Goal: Information Seeking & Learning: Learn about a topic

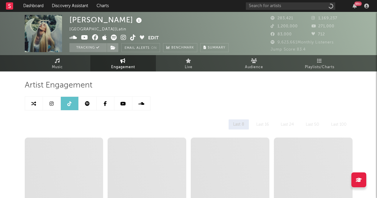
select select "6m"
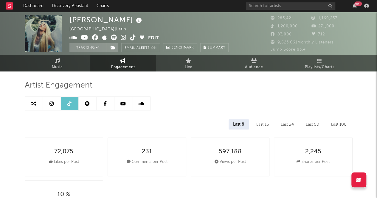
click at [30, 102] on link at bounding box center [34, 103] width 18 height 13
select select "1m"
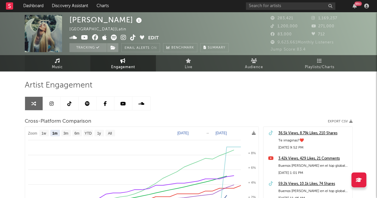
click at [57, 65] on span "Music" at bounding box center [57, 67] width 11 height 7
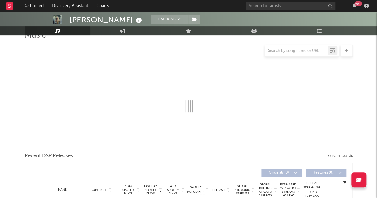
scroll to position [49, 0]
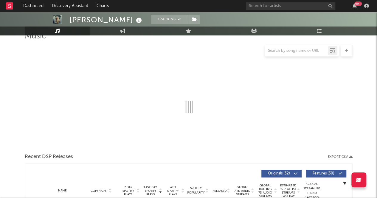
select select "6m"
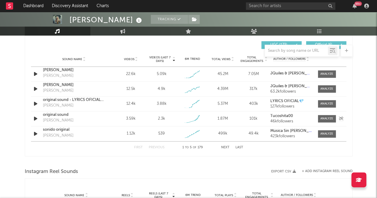
scroll to position [388, 0]
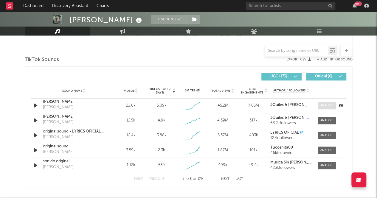
click at [326, 103] on div at bounding box center [327, 105] width 13 height 4
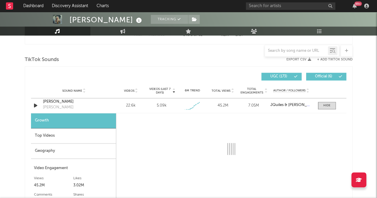
select select "1w"
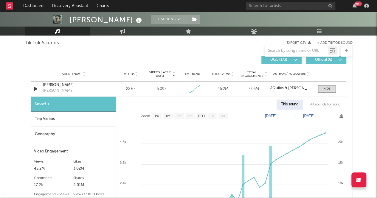
scroll to position [404, 0]
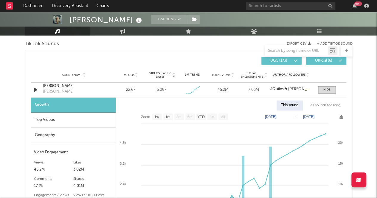
click at [63, 118] on div "Top Videos" at bounding box center [73, 120] width 85 height 15
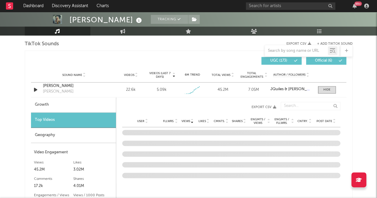
scroll to position [459, 0]
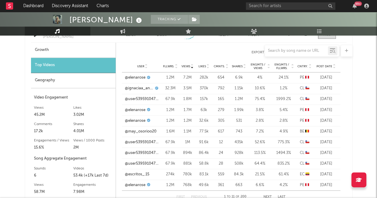
click at [52, 78] on div "Geography" at bounding box center [73, 80] width 85 height 15
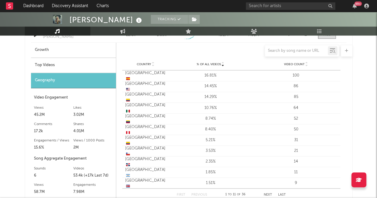
scroll to position [394, 0]
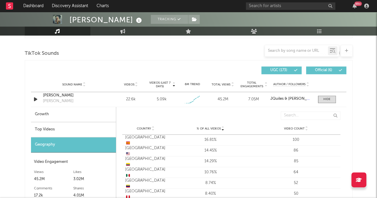
click at [83, 127] on div "Top Videos" at bounding box center [73, 129] width 85 height 15
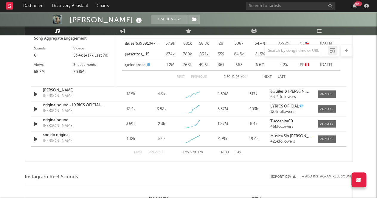
scroll to position [576, 0]
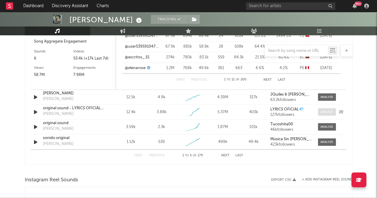
click at [330, 110] on div at bounding box center [327, 112] width 13 height 4
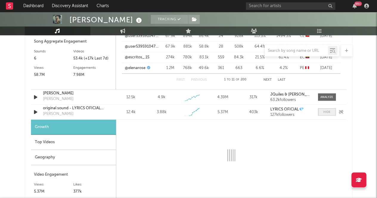
select select "1w"
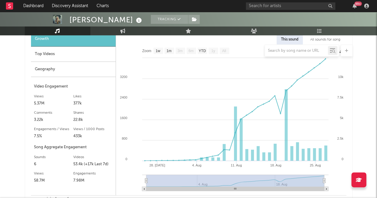
scroll to position [595, 0]
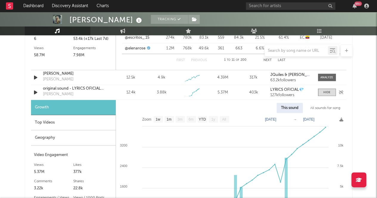
click at [55, 95] on div "[PERSON_NAME]" at bounding box center [58, 95] width 31 height 6
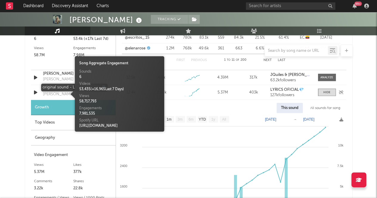
click at [55, 88] on div "original sound - LYRICS OFICIAL💎" at bounding box center [74, 89] width 62 height 6
